Goal: Information Seeking & Learning: Check status

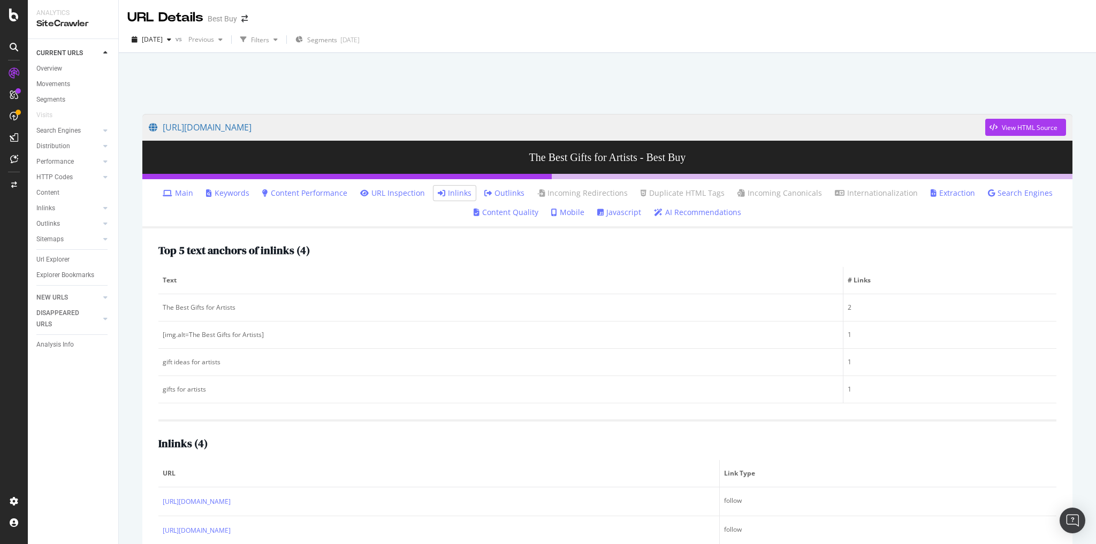
scroll to position [82, 0]
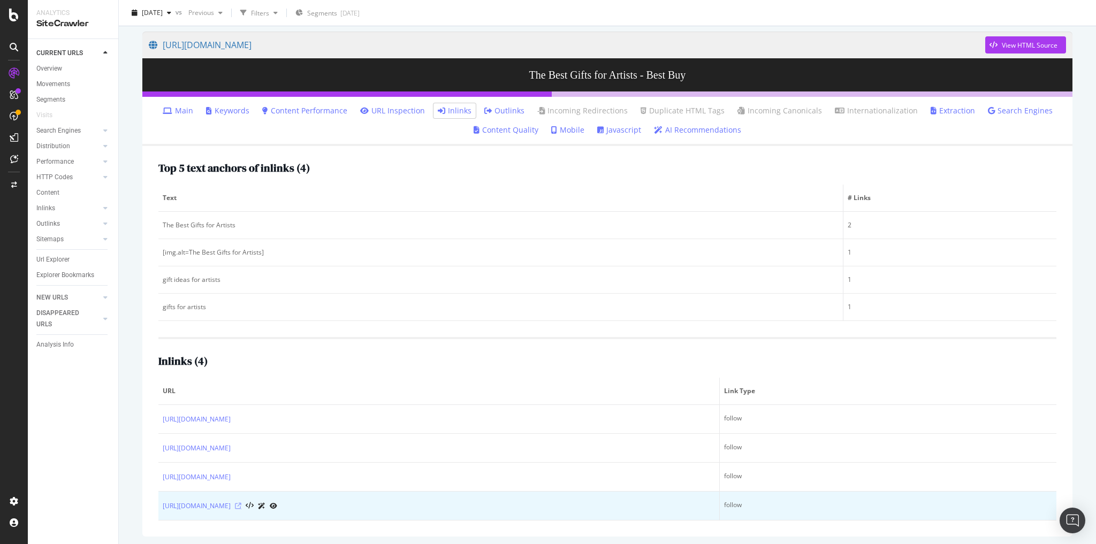
click at [241, 503] on icon at bounding box center [238, 506] width 6 height 6
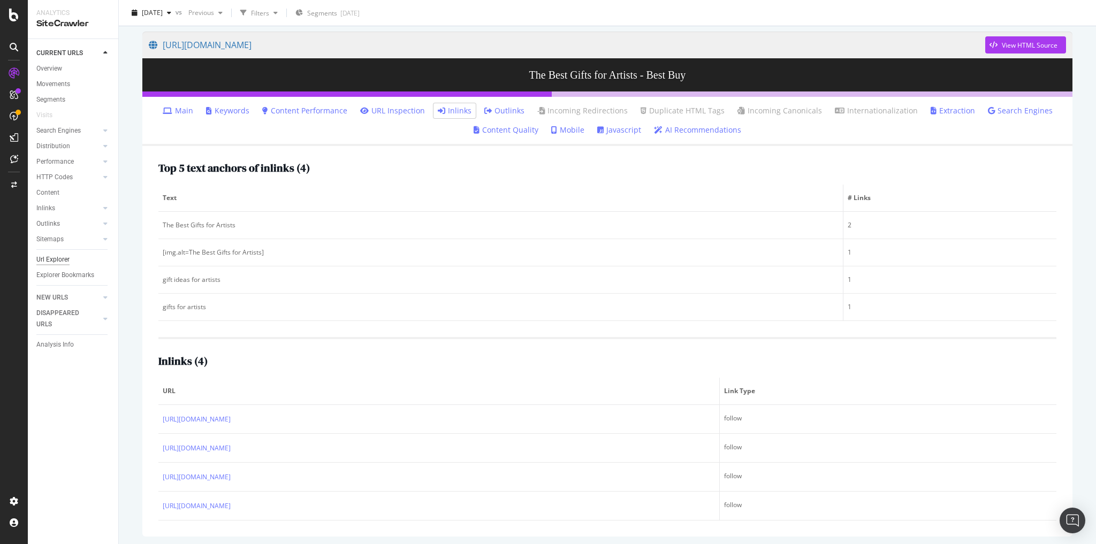
click at [58, 265] on div "Url Explorer" at bounding box center [52, 259] width 33 height 11
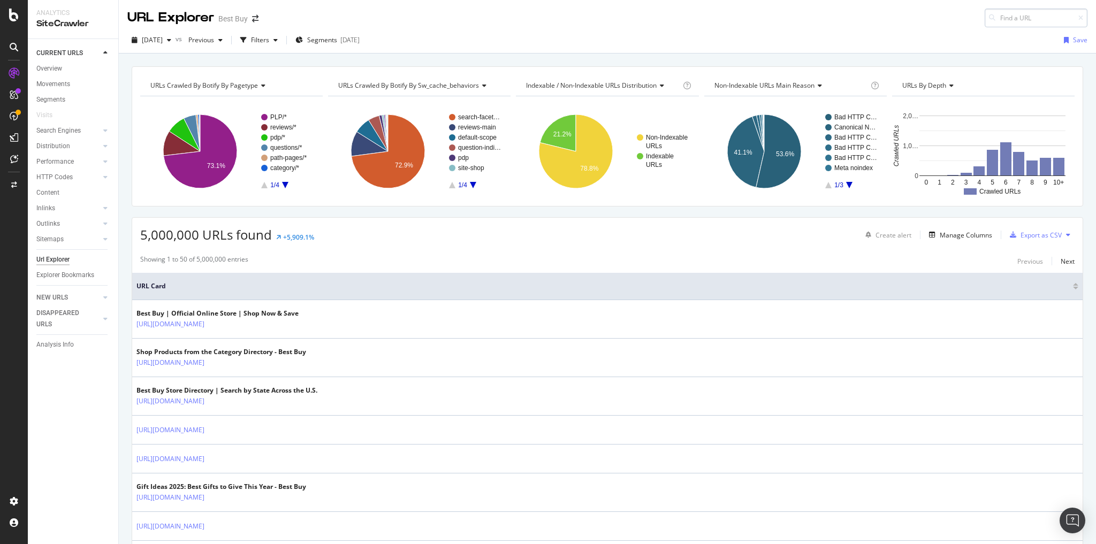
click at [1009, 19] on input at bounding box center [1035, 18] width 103 height 19
type input "[URL][DOMAIN_NAME]"
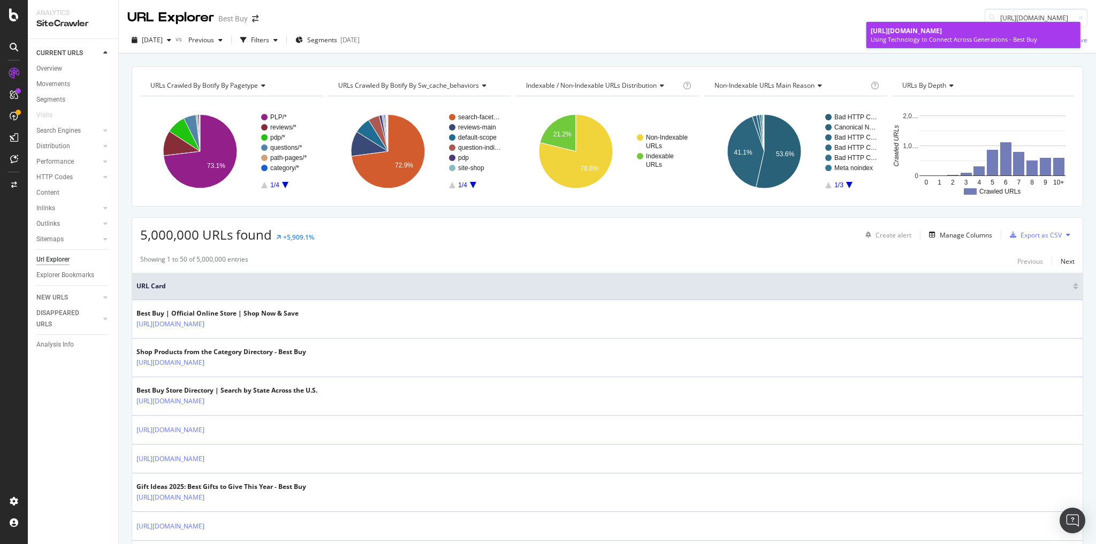
click at [942, 35] on span "[URL][DOMAIN_NAME]" at bounding box center [905, 30] width 71 height 9
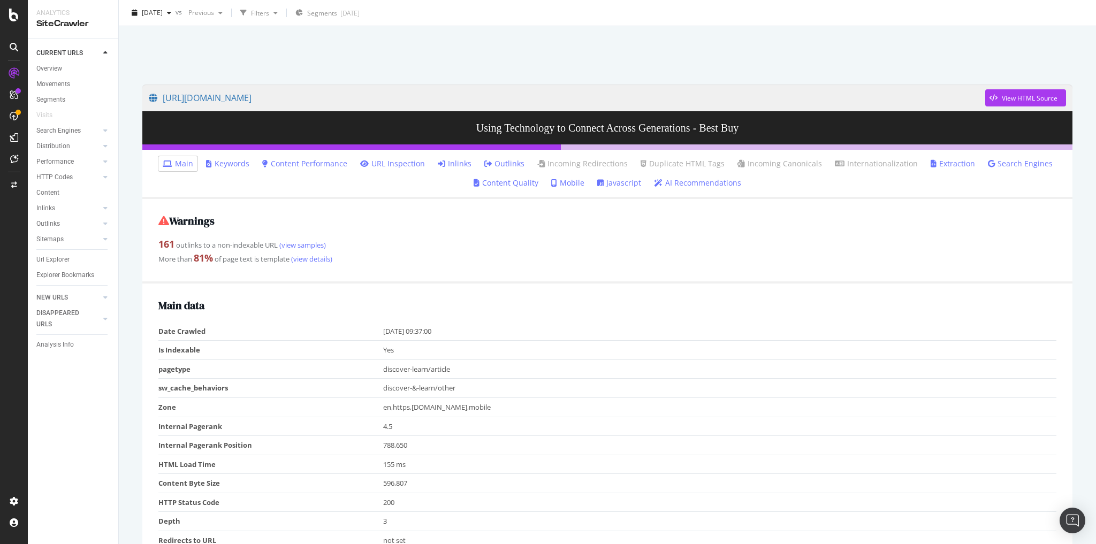
scroll to position [43, 0]
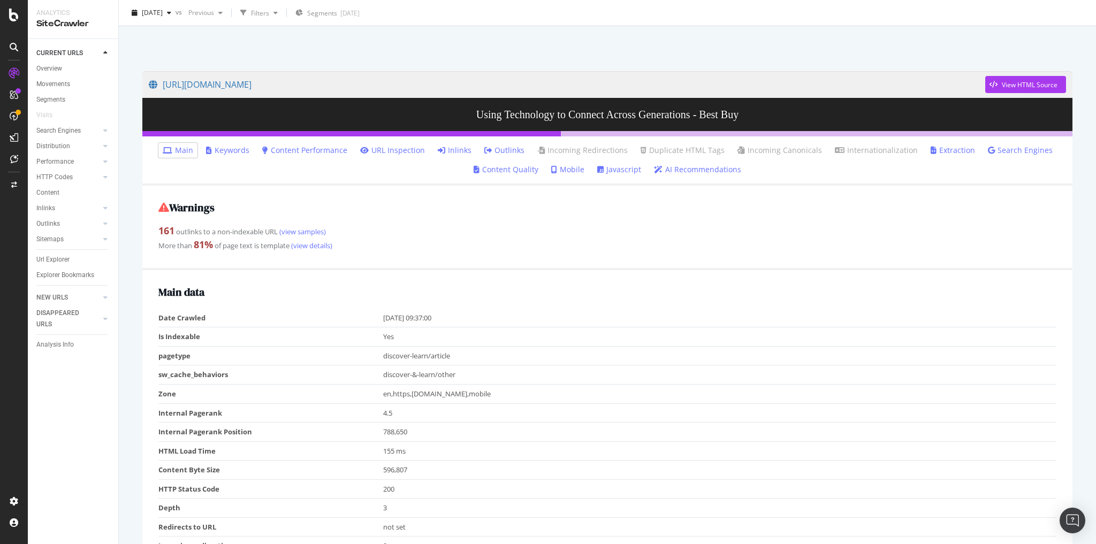
click at [459, 150] on link "Inlinks" at bounding box center [455, 150] width 34 height 11
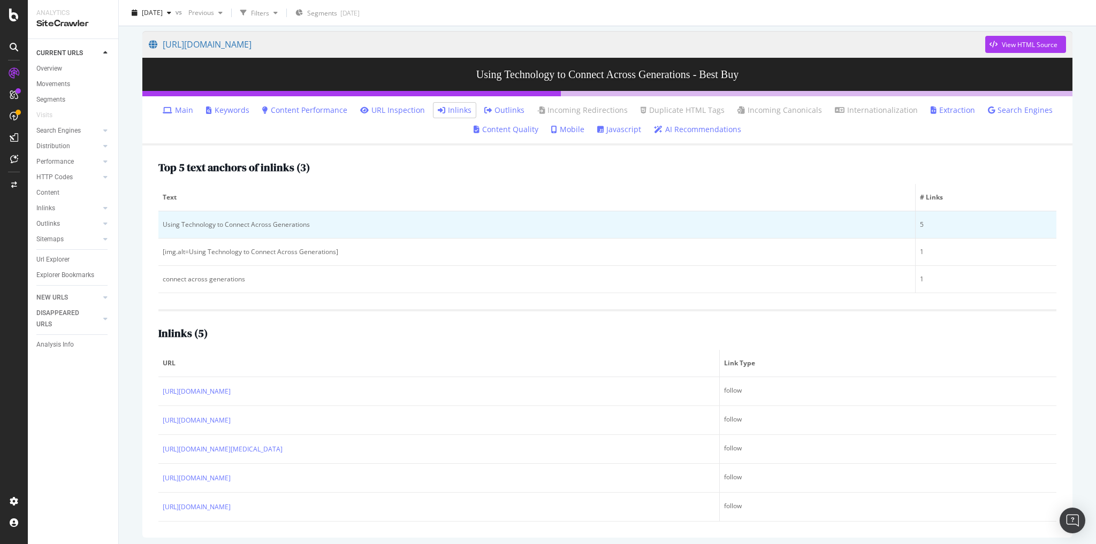
scroll to position [84, 0]
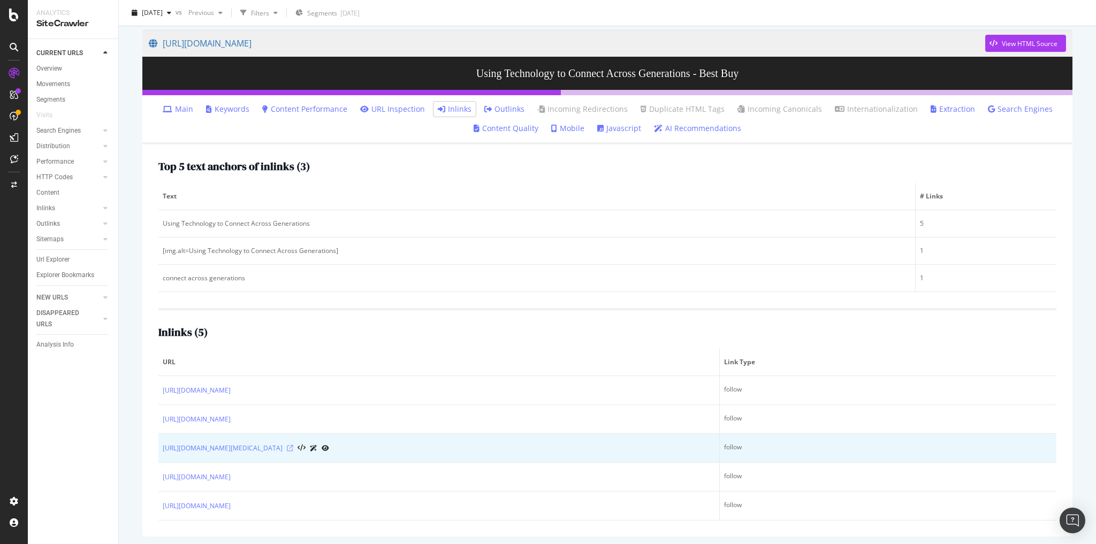
click at [293, 445] on icon at bounding box center [290, 448] width 6 height 6
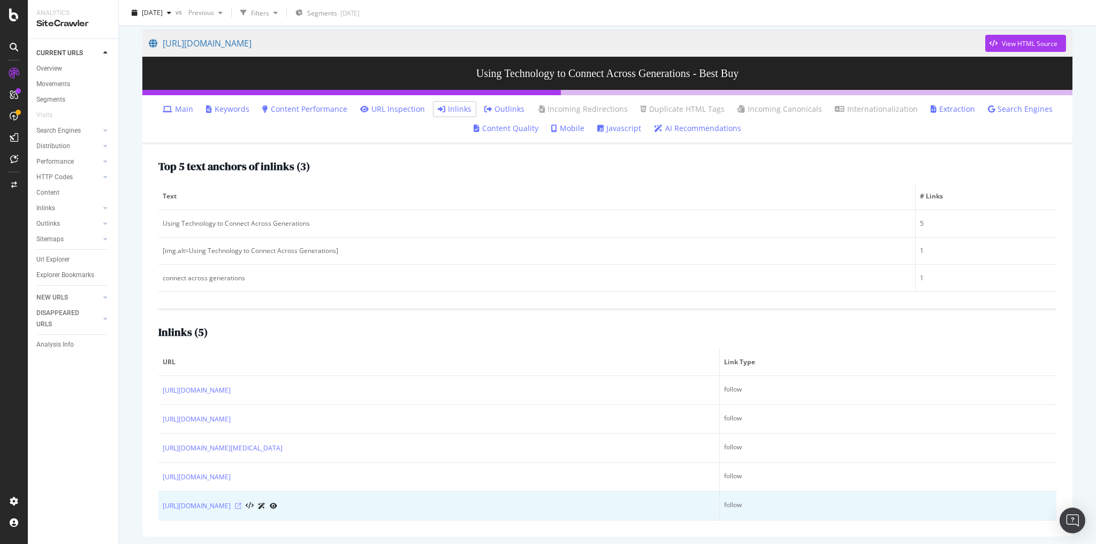
click at [241, 504] on icon at bounding box center [238, 506] width 6 height 6
